Goal: Information Seeking & Learning: Understand process/instructions

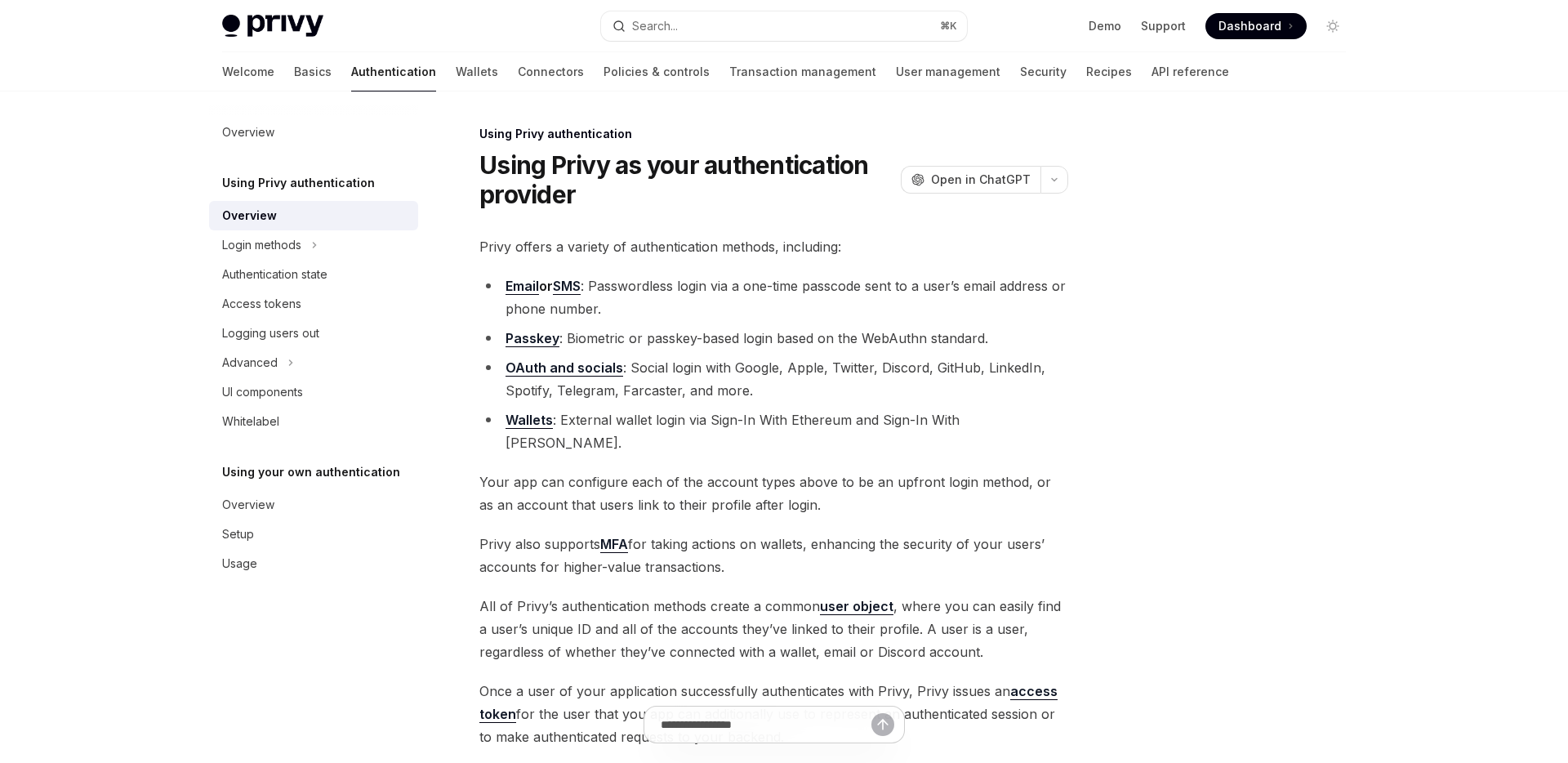
click at [259, 36] on img at bounding box center [273, 26] width 101 height 22
type textarea "*"
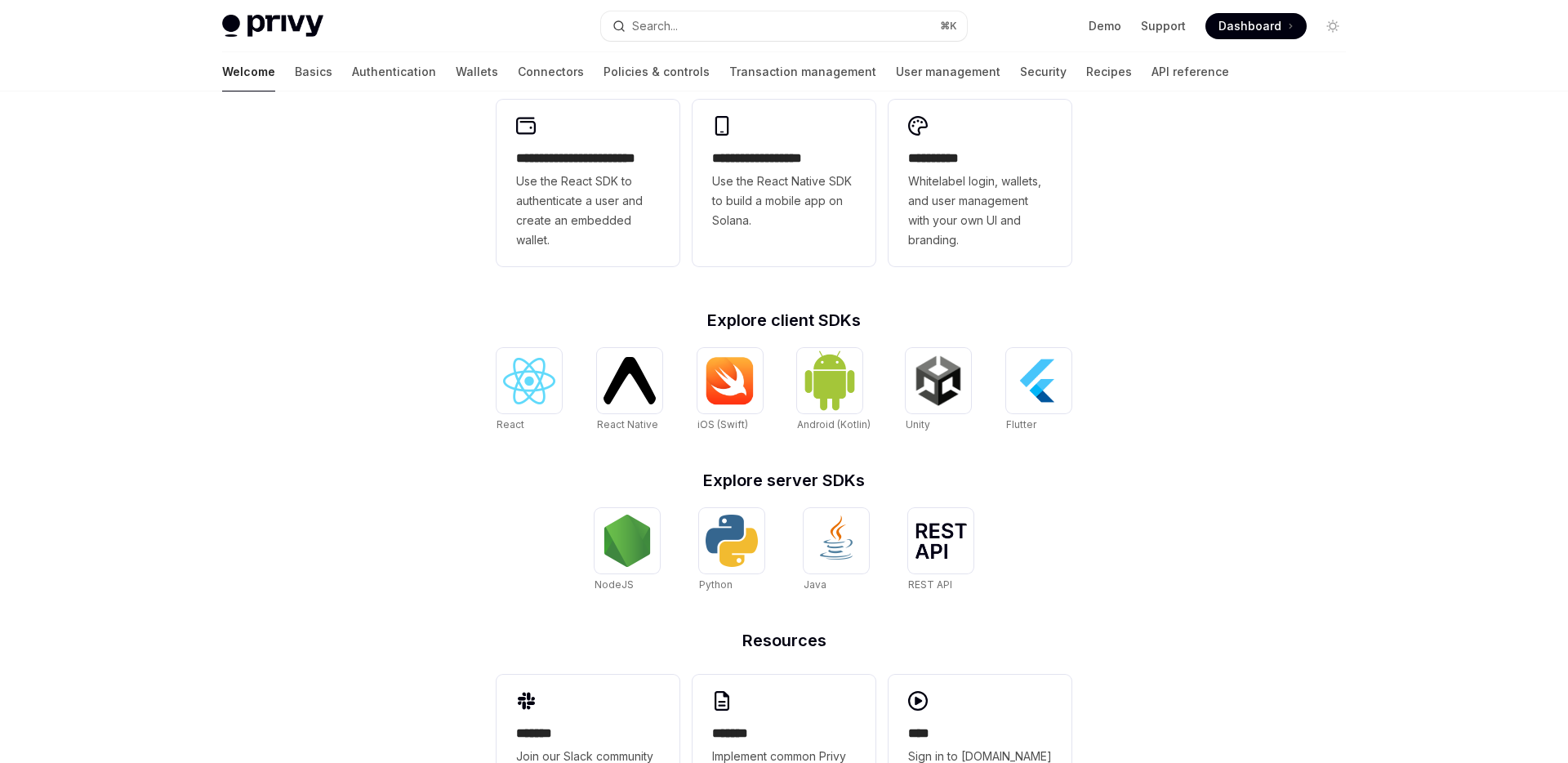
scroll to position [536, 0]
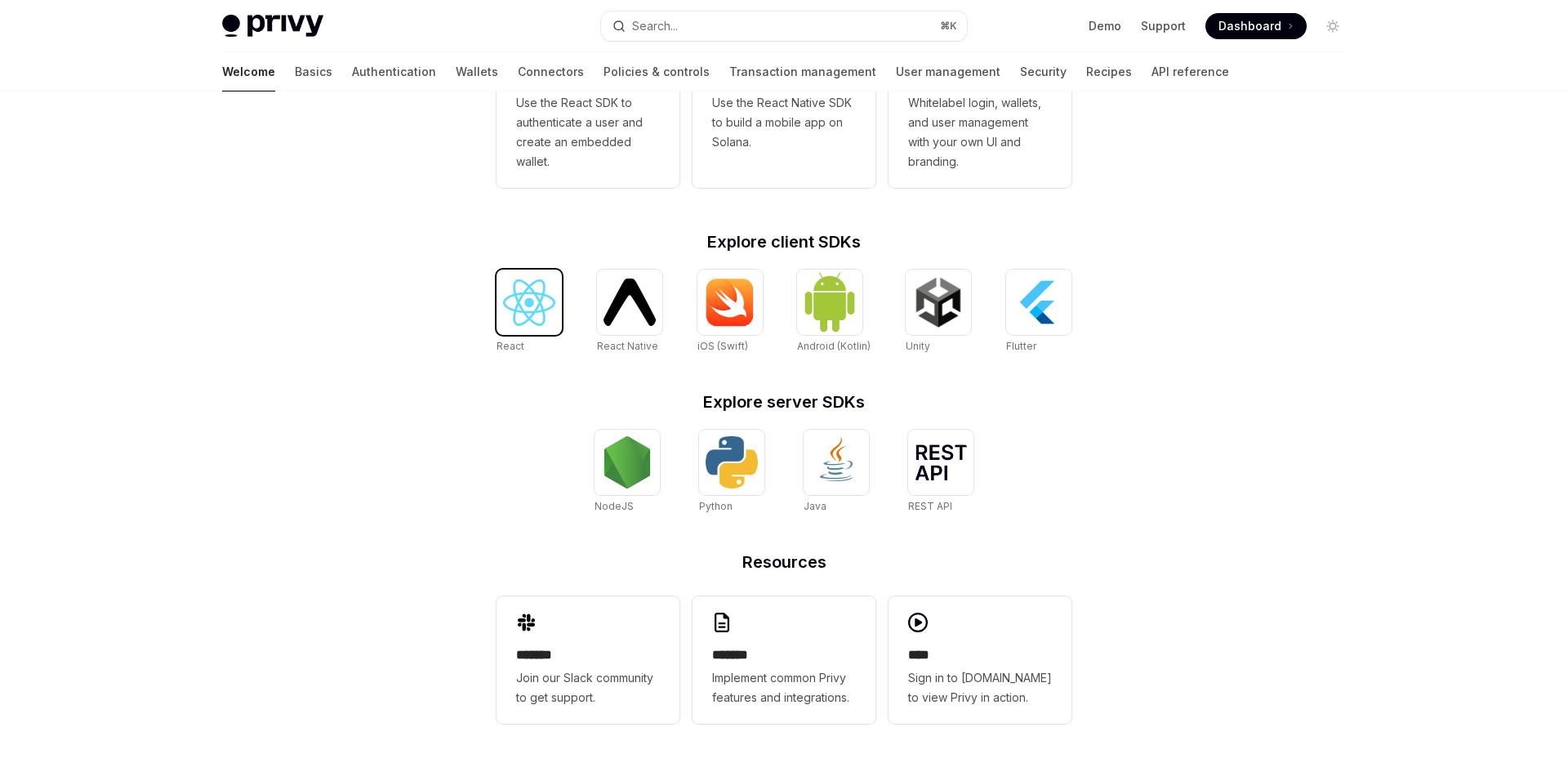
click at [536, 318] on img at bounding box center [529, 303] width 52 height 47
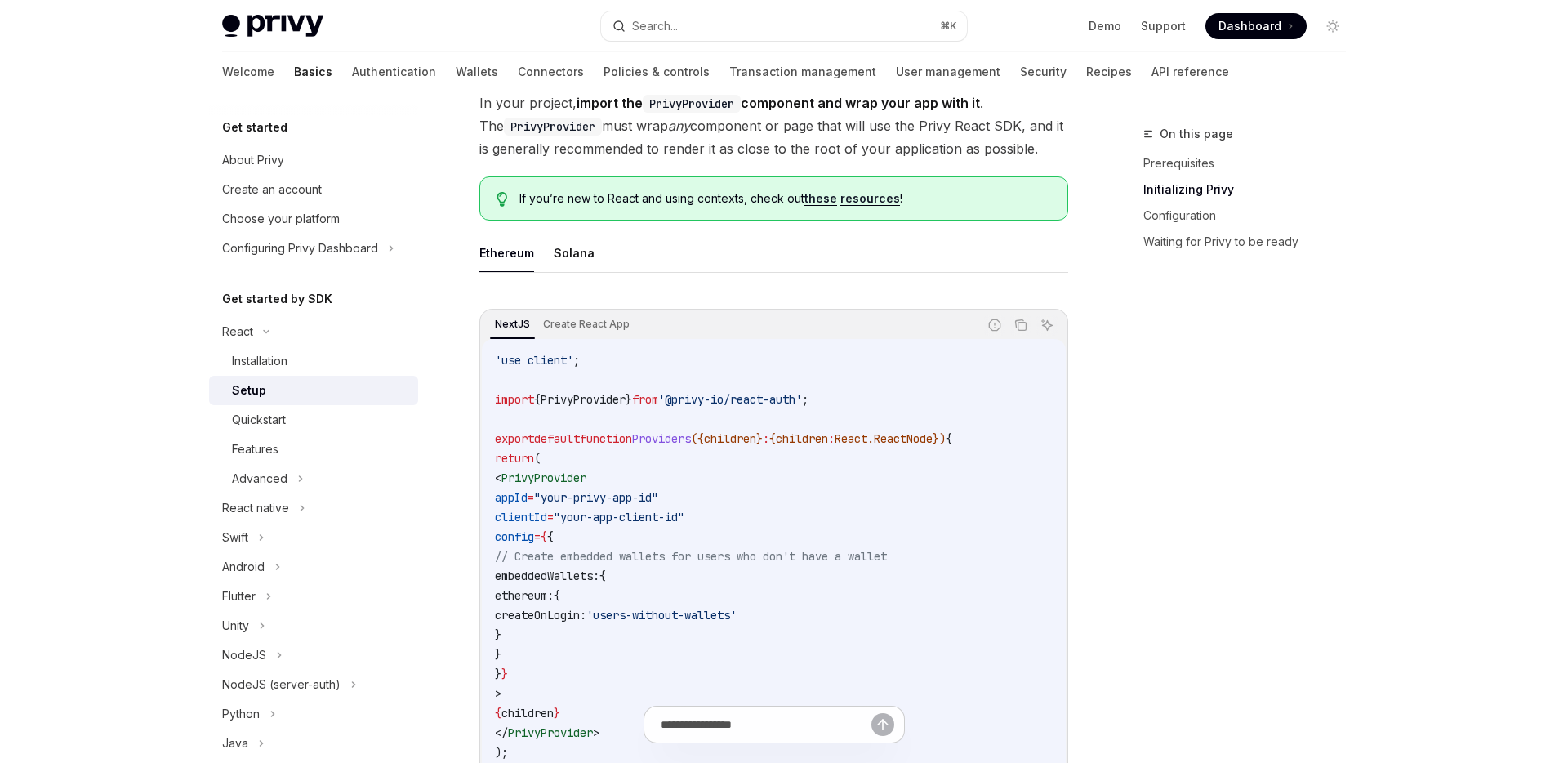
scroll to position [356, 0]
drag, startPoint x: 831, startPoint y: 399, endPoint x: 694, endPoint y: 402, distance: 137.0
click at [694, 402] on span "'@privy-io/react-auth'" at bounding box center [730, 398] width 144 height 15
copy span "@privy-io/react-auth"
click at [703, 27] on button "Search... ⌘ K" at bounding box center [783, 25] width 365 height 29
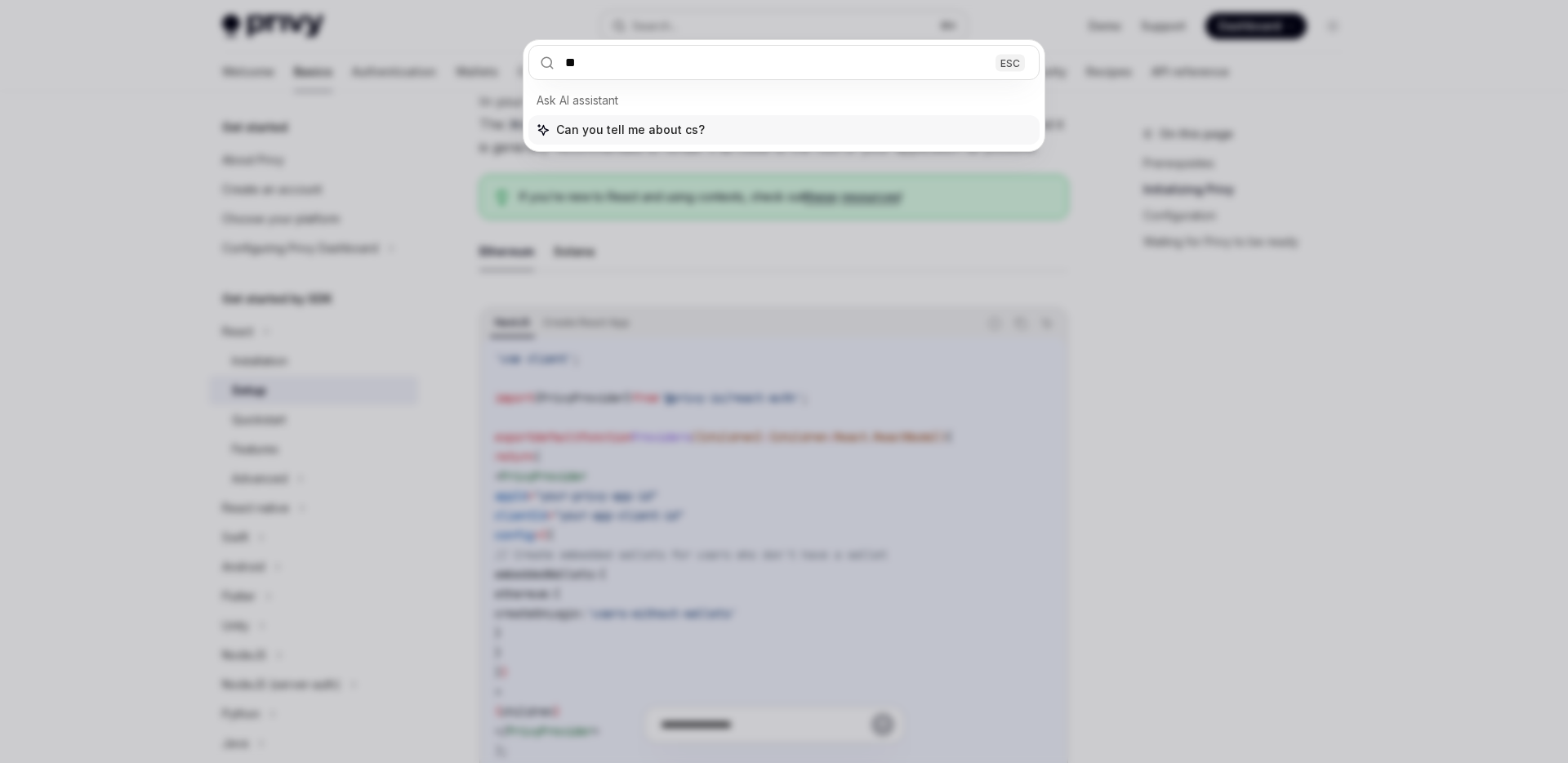
type input "***"
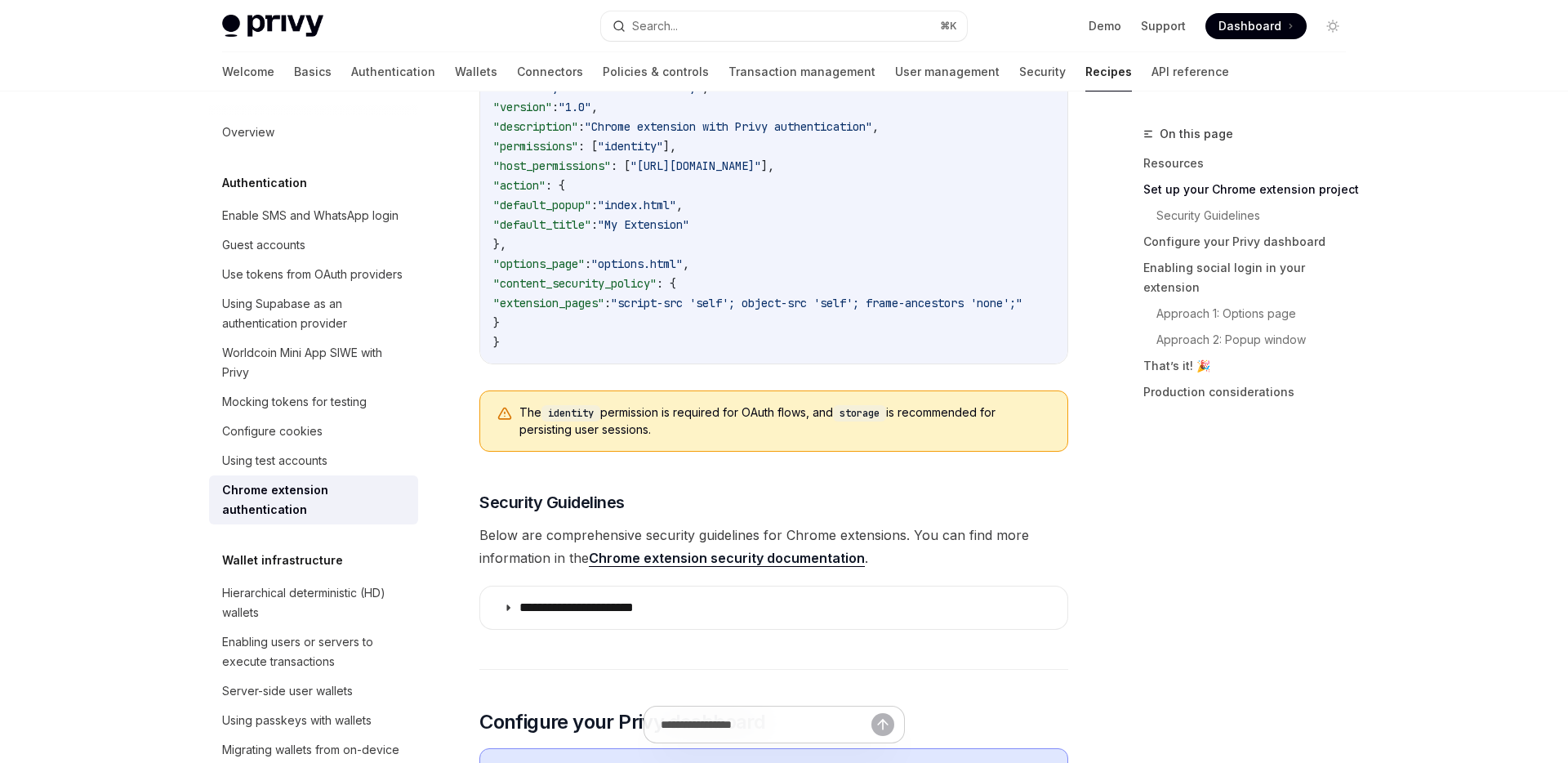
scroll to position [0, 55]
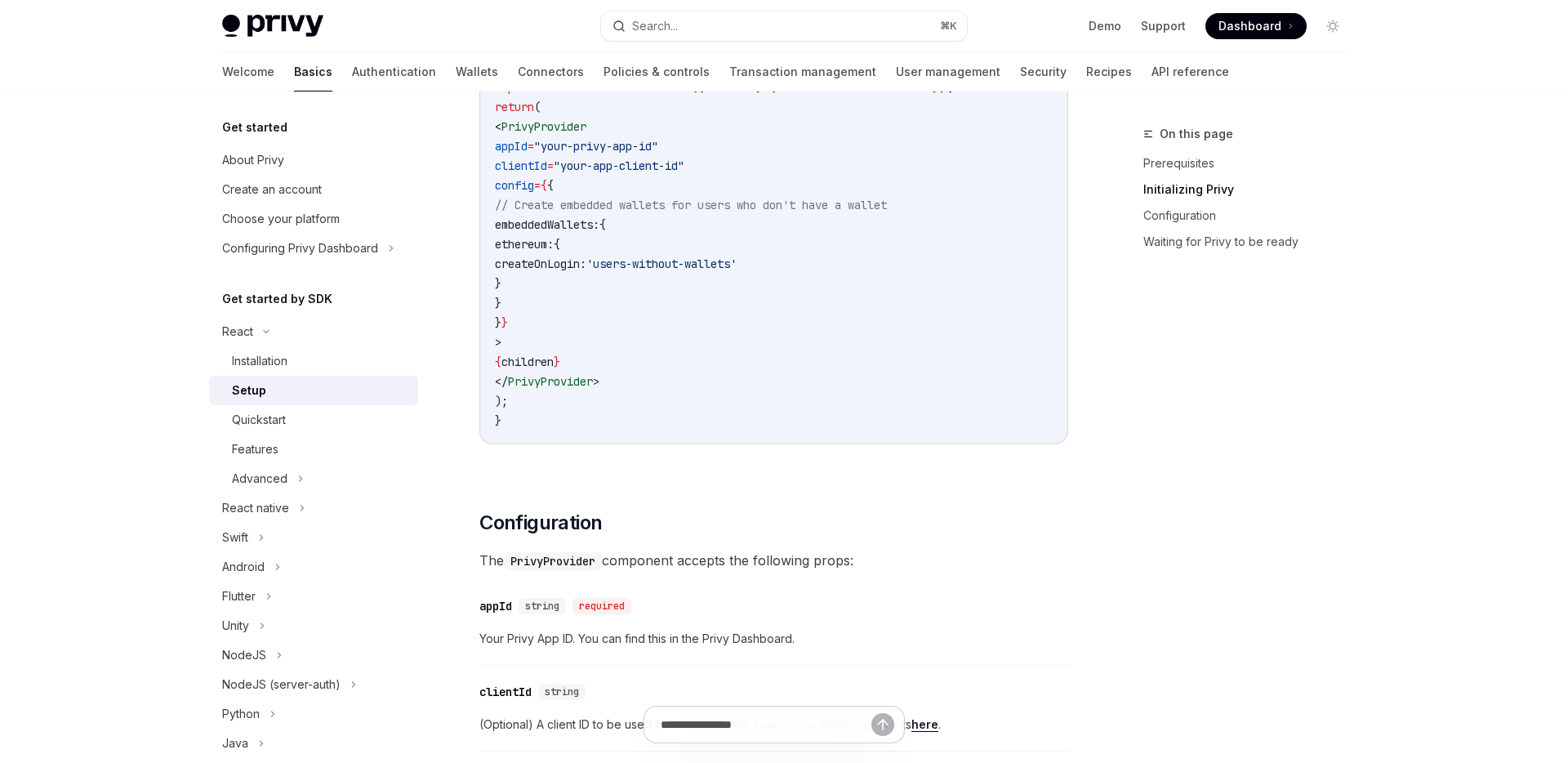
type textarea "*"
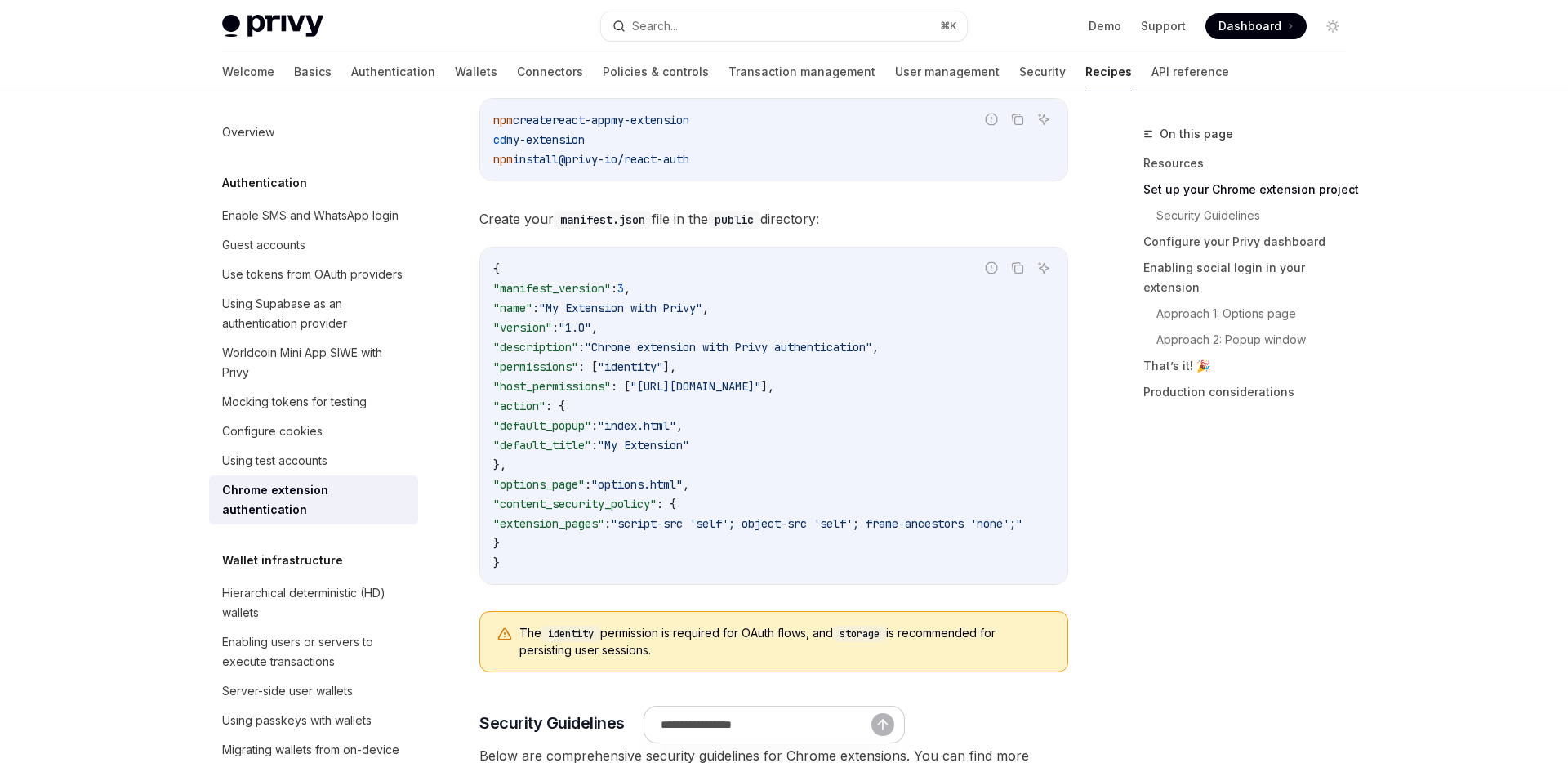
scroll to position [565, 0]
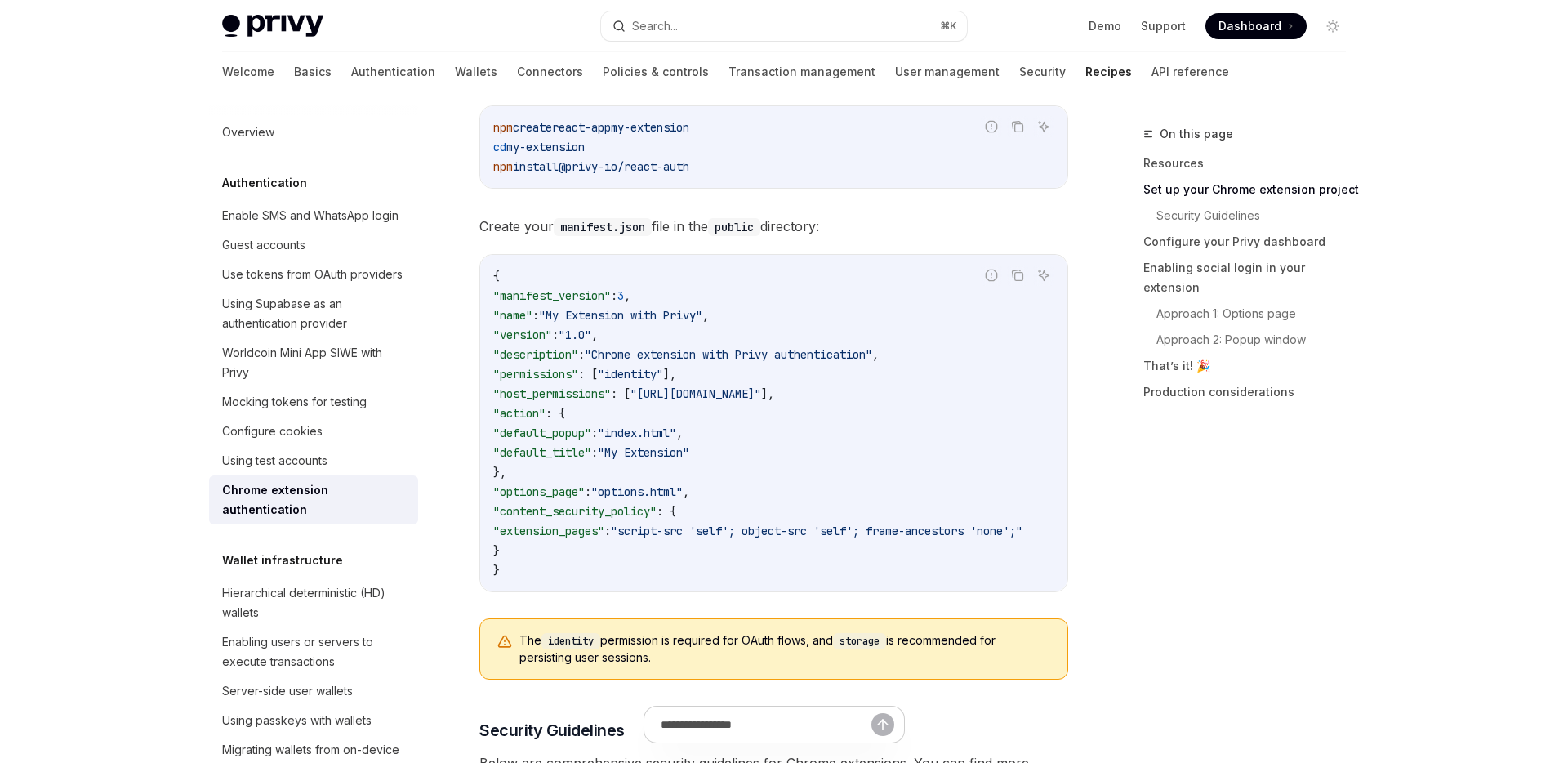
click at [1245, 23] on span "Dashboard" at bounding box center [1249, 25] width 63 height 16
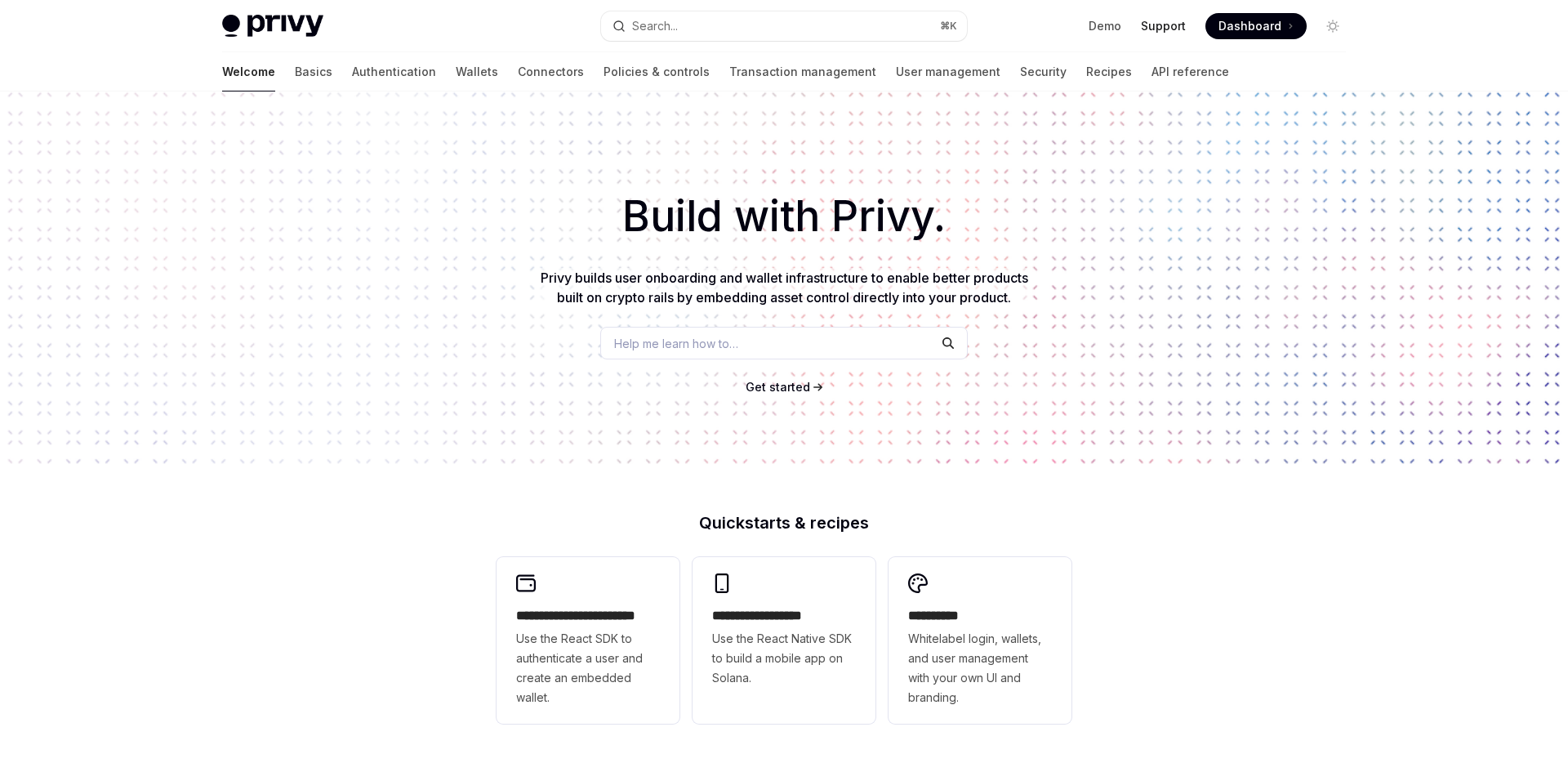
click at [1167, 29] on link "Support" at bounding box center [1163, 25] width 45 height 16
click at [604, 74] on link "Policies & controls" at bounding box center [657, 72] width 107 height 39
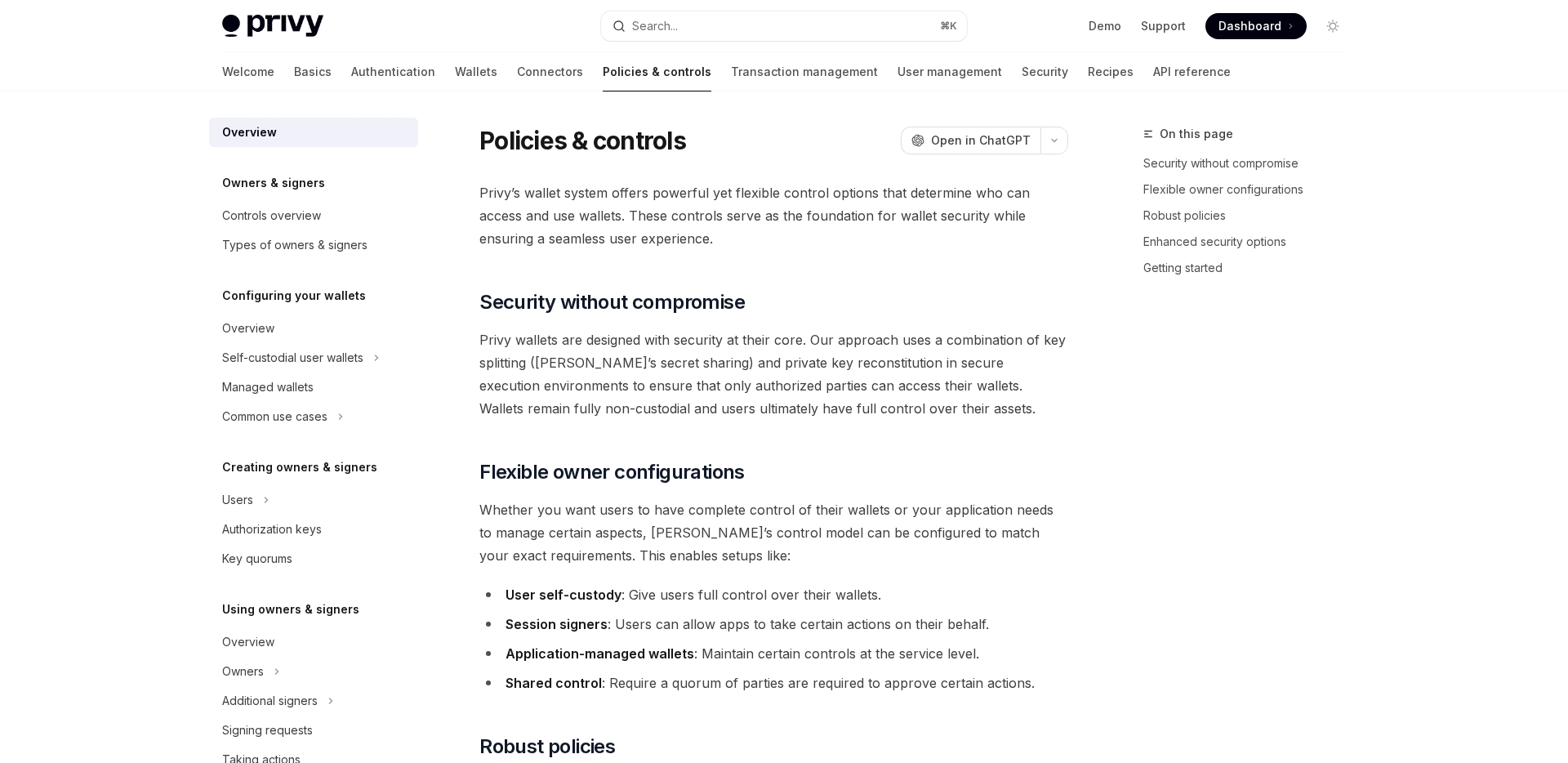
type textarea "*"
click at [660, 24] on div "Search..." at bounding box center [654, 25] width 46 height 20
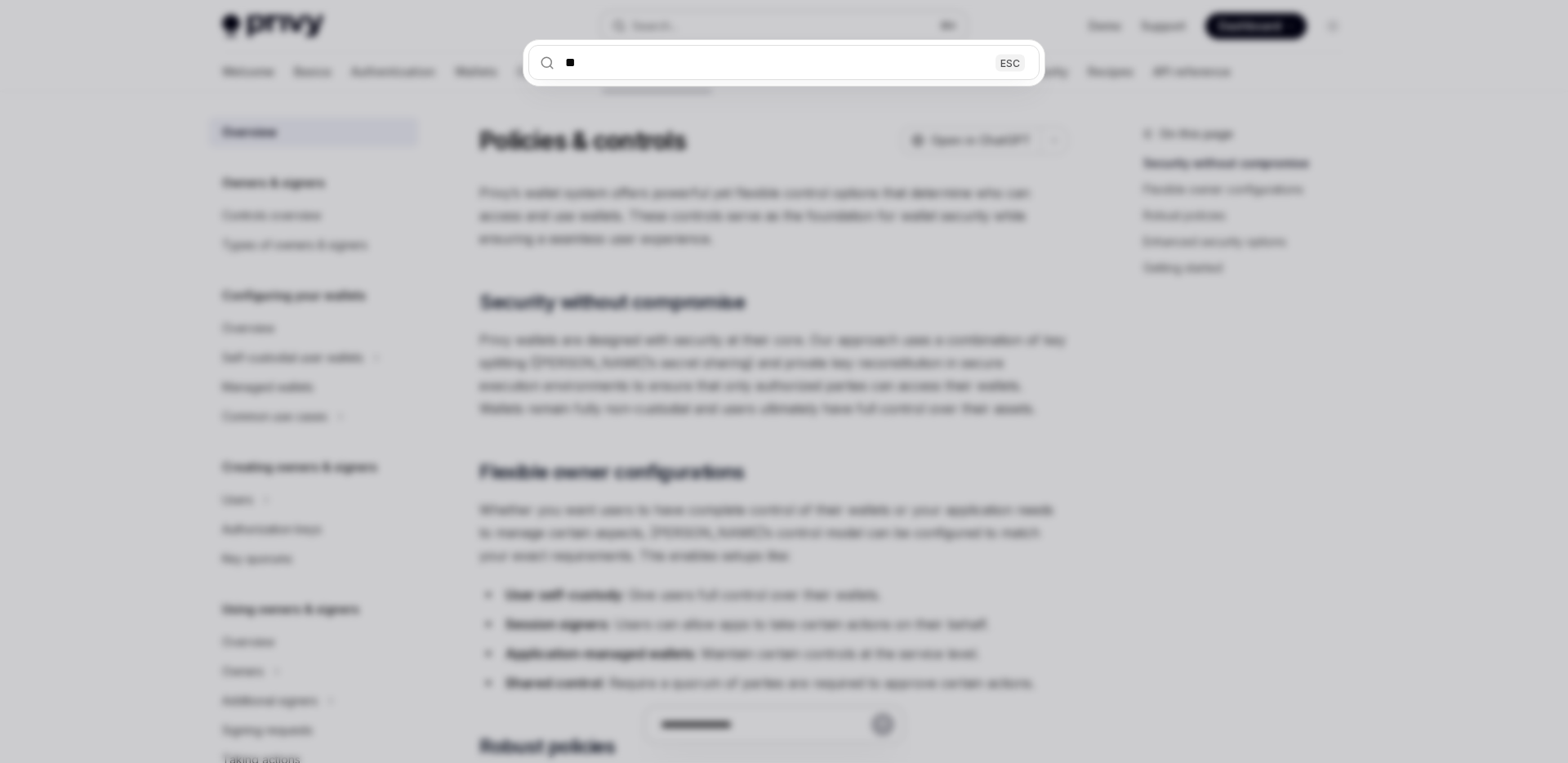
type input "***"
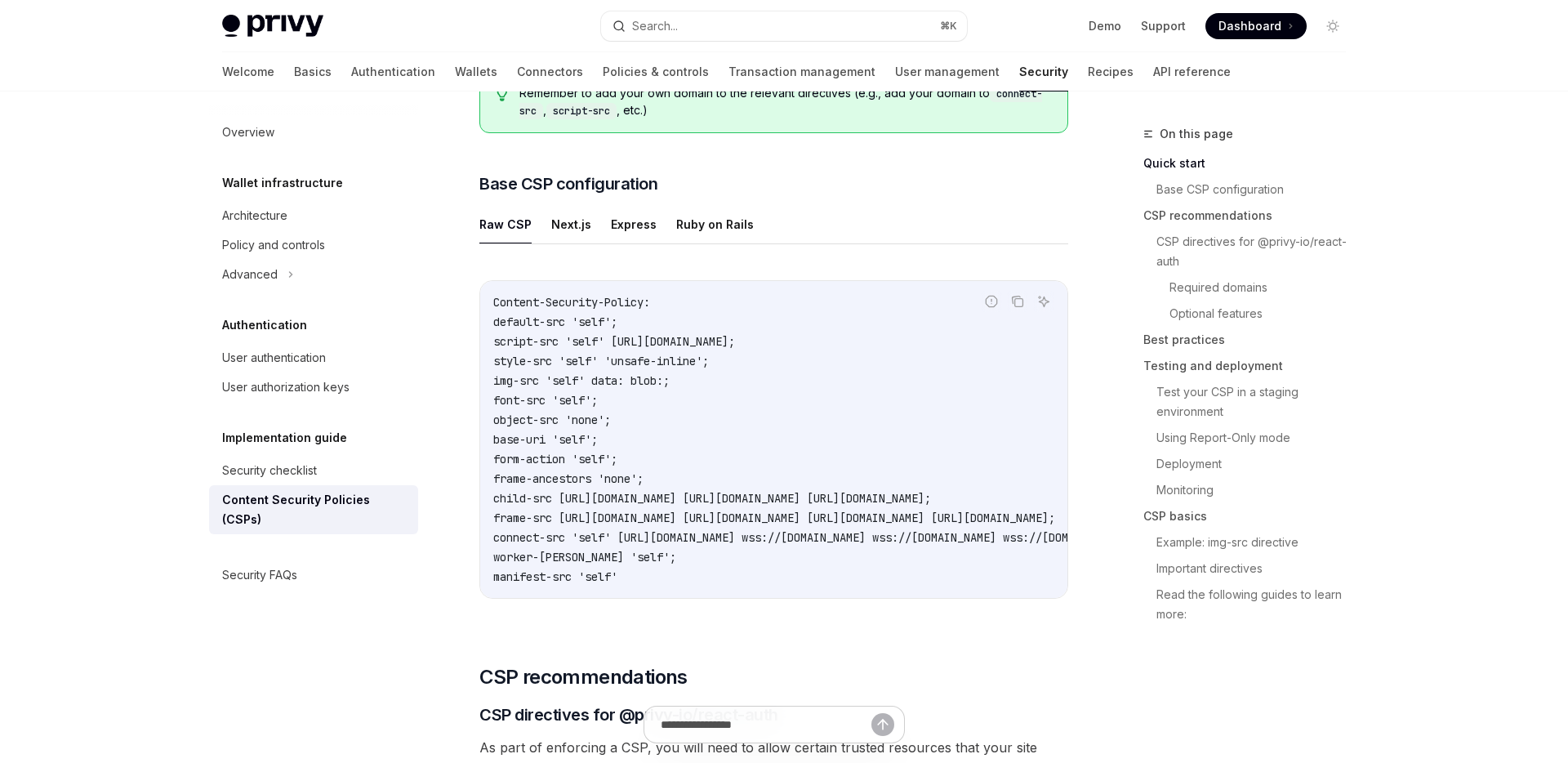
scroll to position [360, 0]
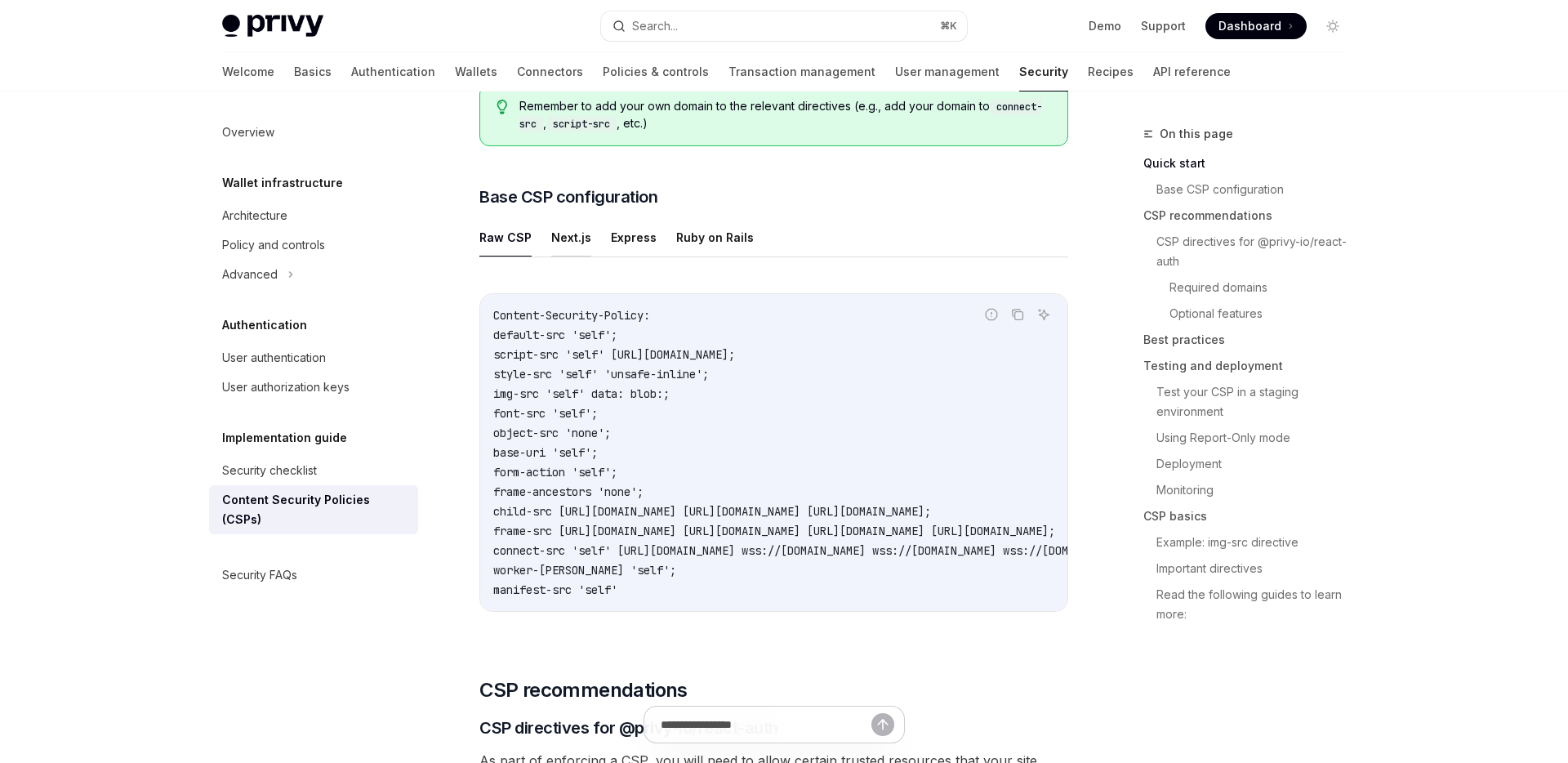
click at [555, 238] on button "Next.js" at bounding box center [571, 237] width 40 height 38
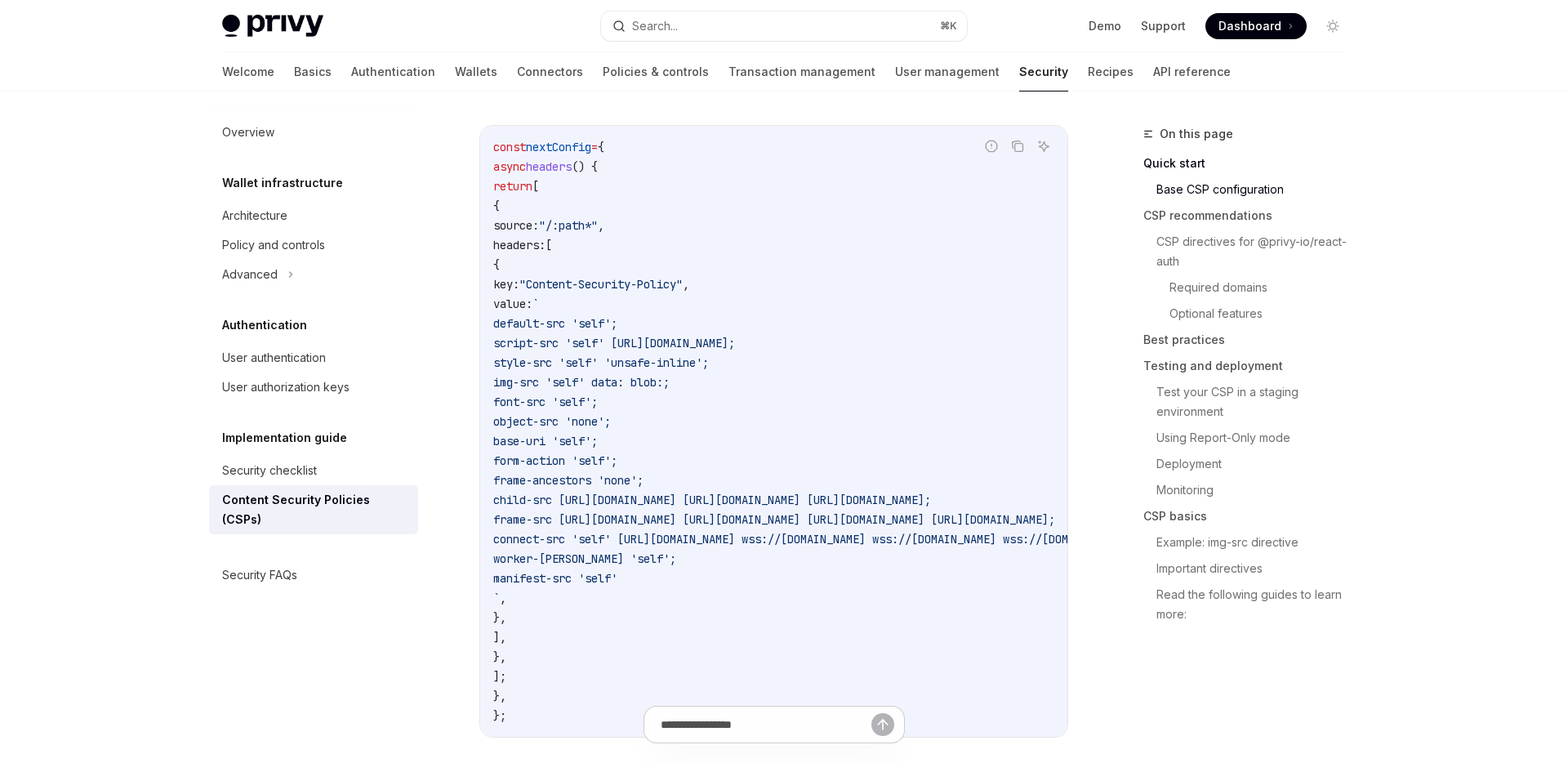
type textarea "*"
click at [638, 156] on code "const nextConfig = { async headers () { return [ { source: "/:path*" , headers:…" at bounding box center [974, 433] width 961 height 588
click at [616, 171] on code "const nextConfig = { async headers () { return [ { source: "/:path*" , headers:…" at bounding box center [964, 433] width 961 height 588
click at [589, 169] on span "() {" at bounding box center [576, 168] width 26 height 15
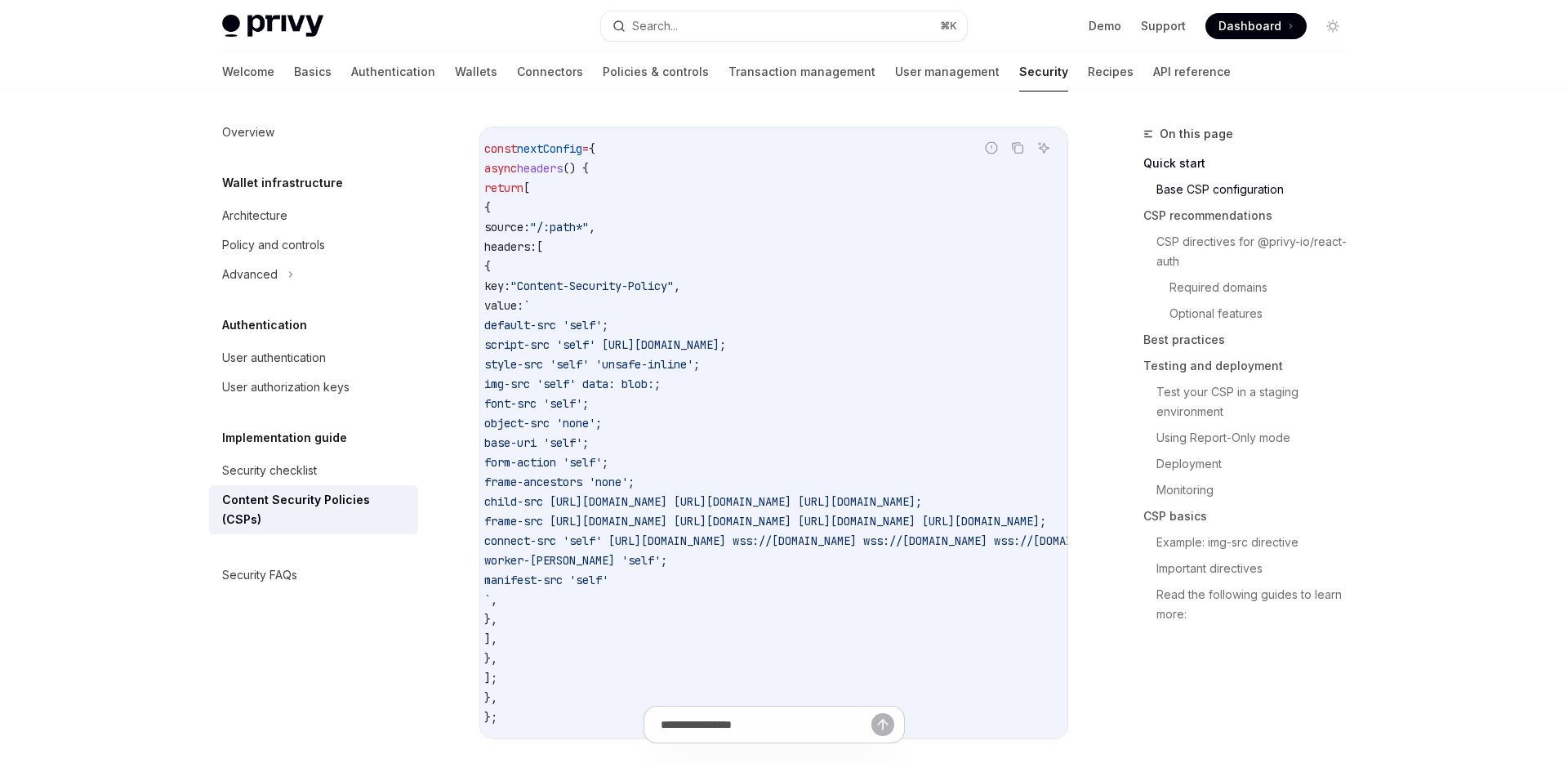
drag, startPoint x: 499, startPoint y: 171, endPoint x: 539, endPoint y: 169, distance: 40.0
click at [499, 171] on span "async" at bounding box center [500, 168] width 33 height 15
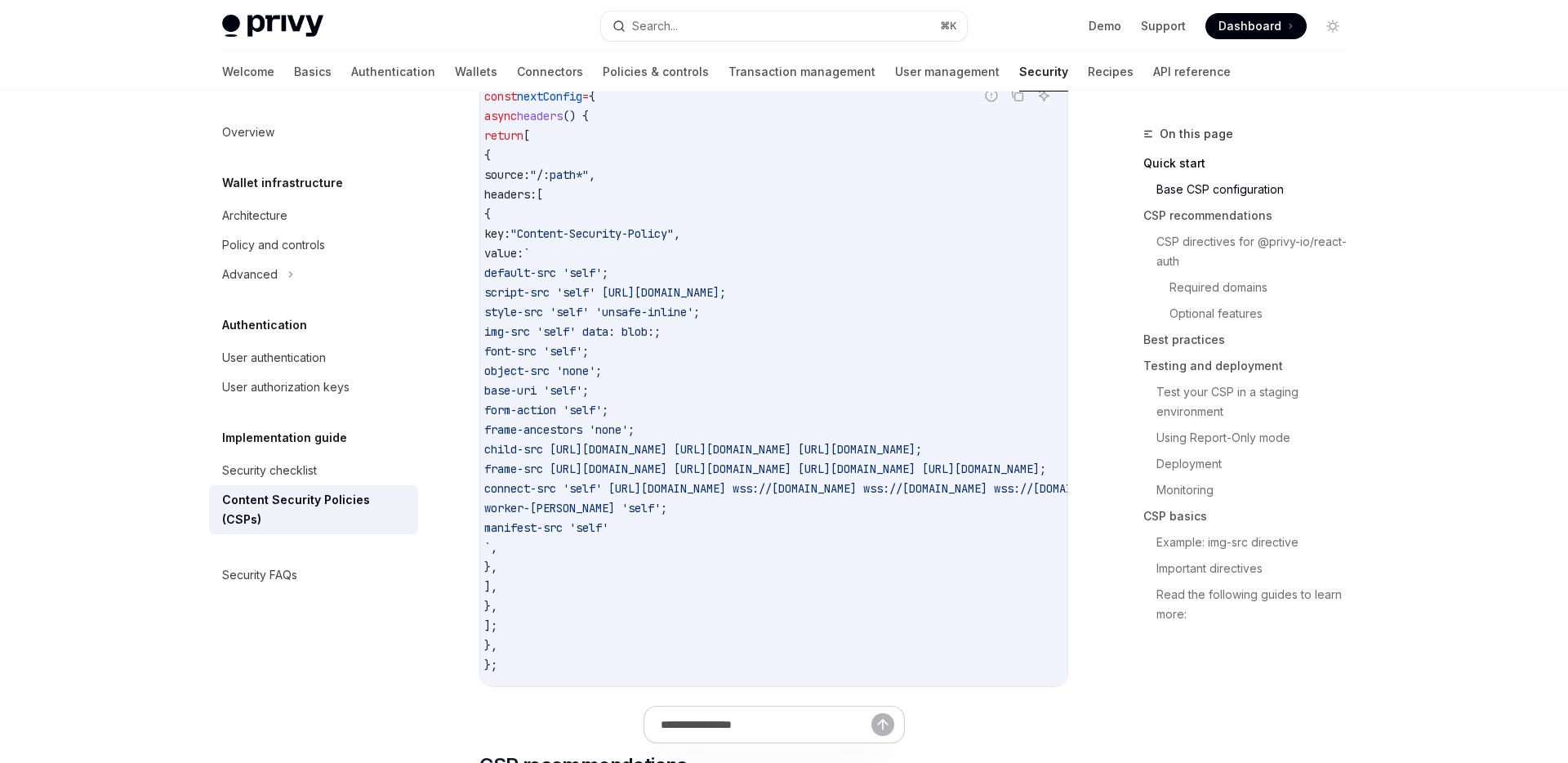
scroll to position [0, 0]
drag, startPoint x: 519, startPoint y: 642, endPoint x: 505, endPoint y: 122, distance: 520.2
click at [505, 122] on code "const nextConfig = { async headers () { return [ { source: "/:path*" , headers:…" at bounding box center [974, 381] width 961 height 588
copy code "async headers () { return [ { source: "/:path*" , headers: [ { key: "Content-Se…"
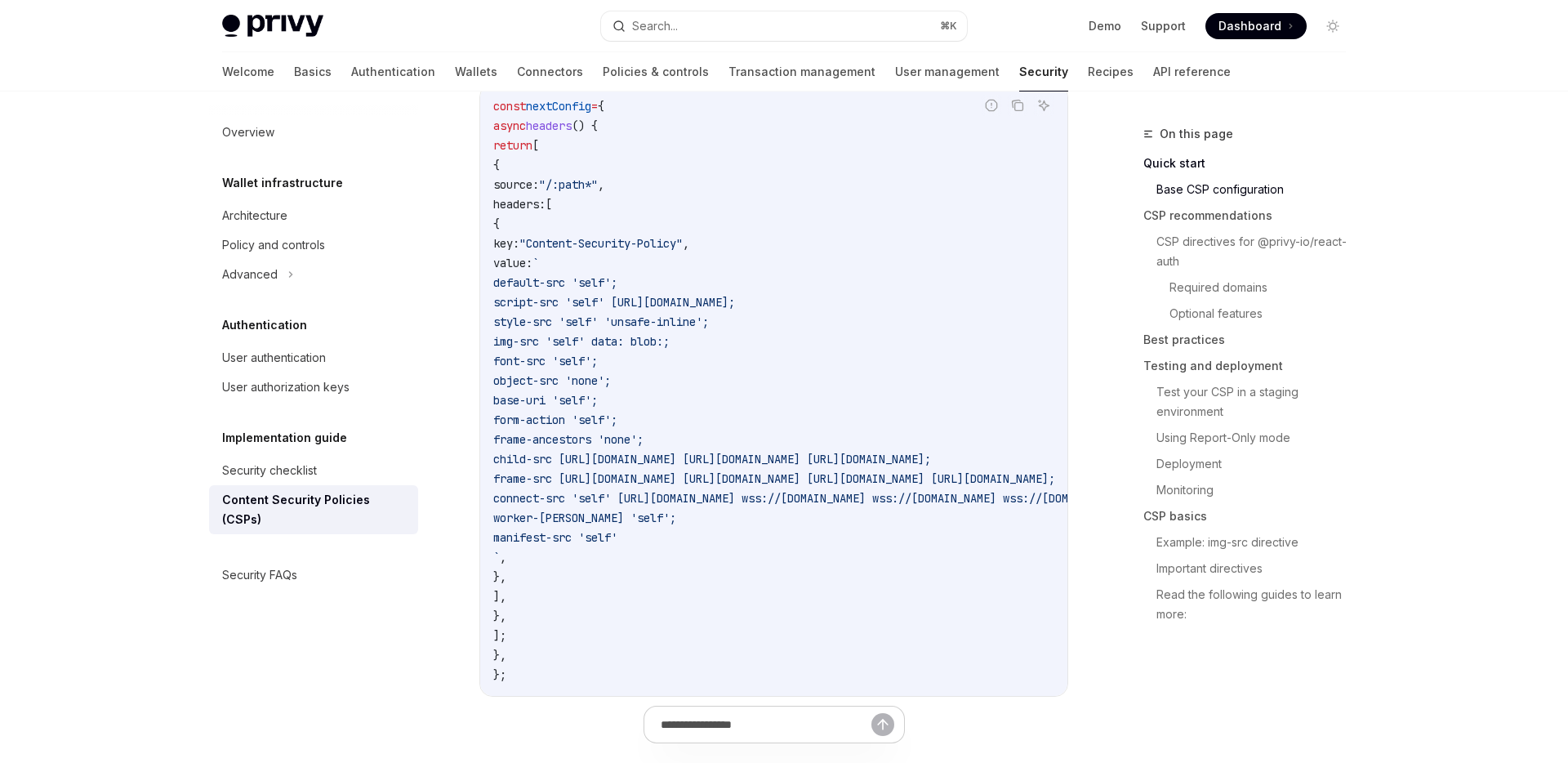
scroll to position [579, 0]
